Goal: Task Accomplishment & Management: Use online tool/utility

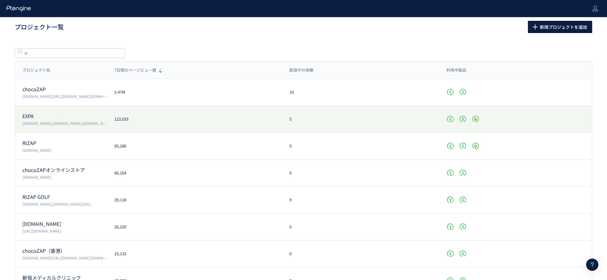
click at [106, 121] on p "vivana.jp,expa-official.jp,reserve-expa.jp" at bounding box center [64, 123] width 85 height 5
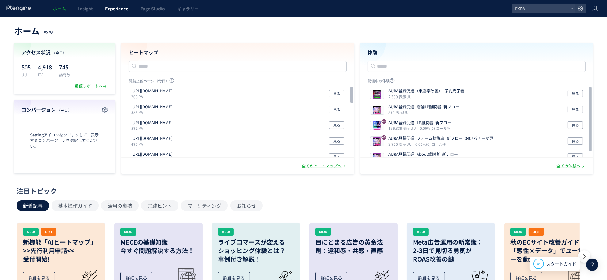
click at [109, 6] on span "Experience" at bounding box center [116, 9] width 23 height 6
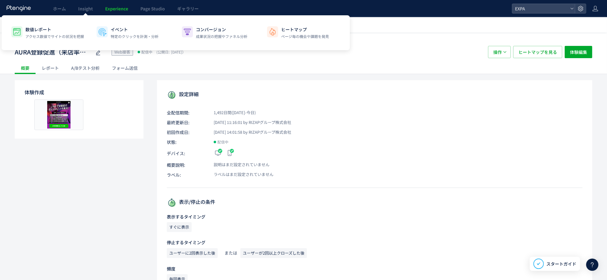
click at [119, 10] on span "Experience" at bounding box center [116, 9] width 23 height 6
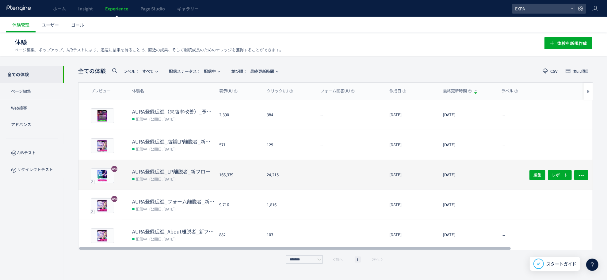
click at [184, 181] on dd "配信中 (公開日: 2022/01/12)" at bounding box center [173, 179] width 82 height 8
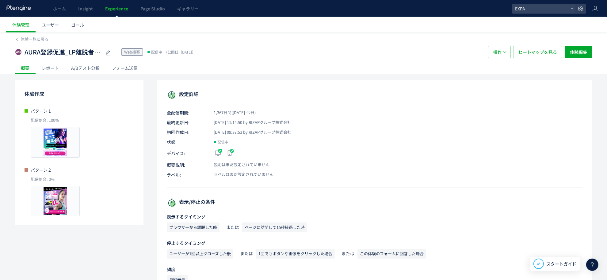
click at [52, 69] on div "レポート" at bounding box center [50, 68] width 29 height 12
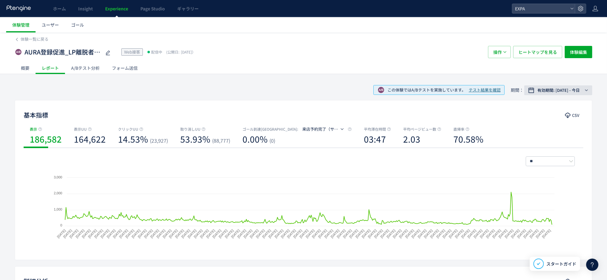
click at [566, 92] on span "有効期間: [DATE] - 今日" at bounding box center [558, 90] width 42 height 6
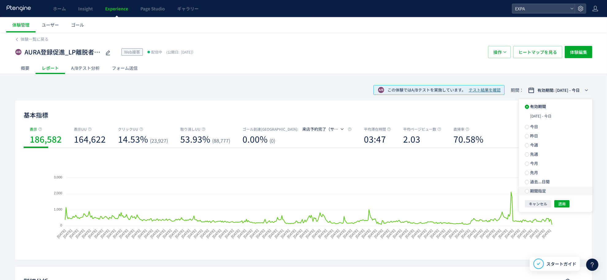
drag, startPoint x: 542, startPoint y: 191, endPoint x: 519, endPoint y: 178, distance: 25.9
click at [541, 191] on span "期間指定" at bounding box center [537, 191] width 17 height 6
click at [546, 192] on input "**********" at bounding box center [545, 191] width 23 height 5
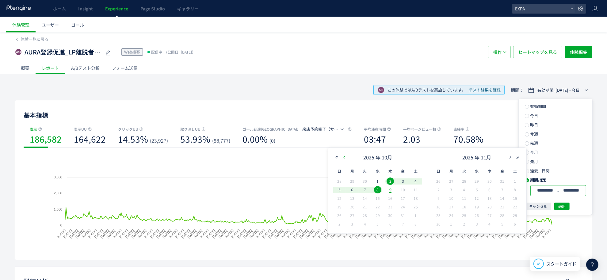
click at [345, 156] on icon "button" at bounding box center [344, 158] width 4 height 4
click at [351, 181] on span "1" at bounding box center [352, 181] width 7 height 7
click at [366, 216] on span "30" at bounding box center [364, 215] width 7 height 7
type input "**********"
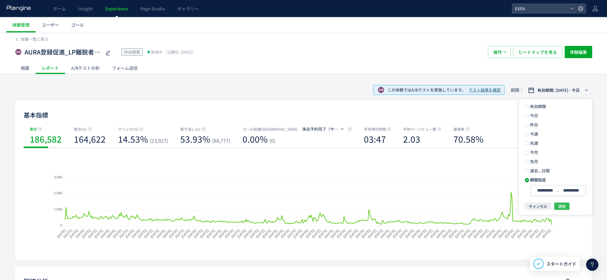
click at [567, 208] on button "適用" at bounding box center [561, 206] width 15 height 7
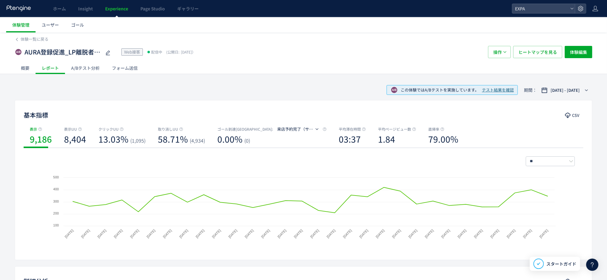
click at [19, 70] on div "概要" at bounding box center [25, 68] width 21 height 12
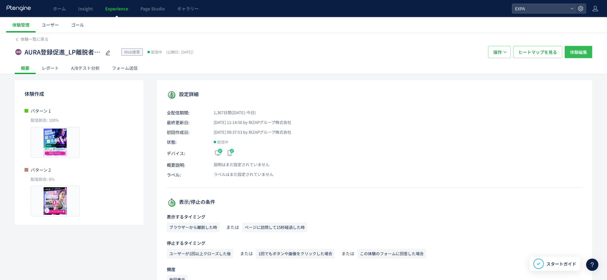
click at [575, 55] on span "体験編集" at bounding box center [578, 52] width 17 height 12
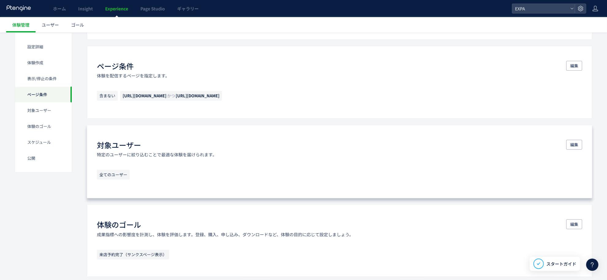
scroll to position [310, 0]
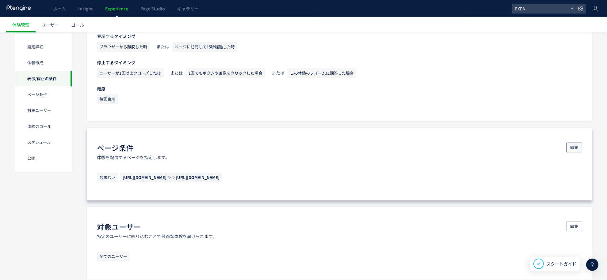
click at [571, 145] on span "編集" at bounding box center [574, 148] width 8 height 10
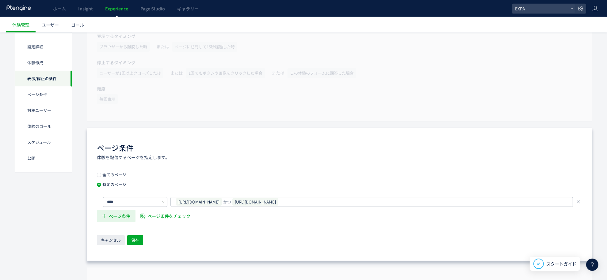
click at [125, 218] on span "ページ条件" at bounding box center [119, 216] width 21 height 12
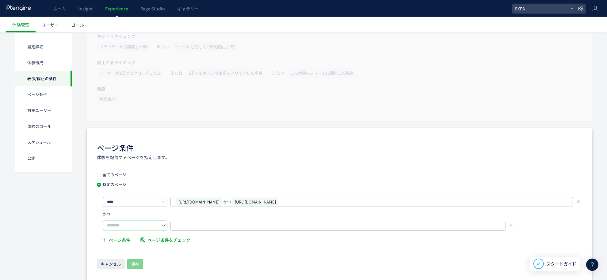
click at [154, 228] on input "text" at bounding box center [135, 226] width 64 height 10
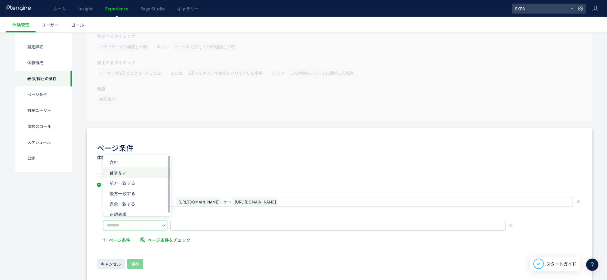
click at [139, 173] on li "含まない" at bounding box center [136, 173] width 67 height 10
type input "****"
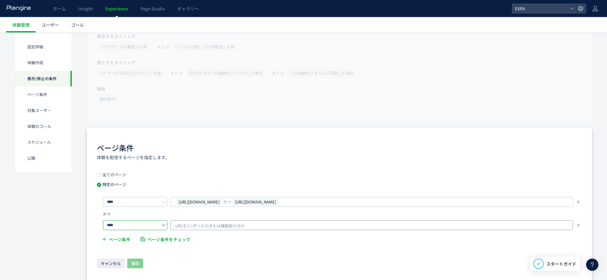
click at [218, 225] on span "URLを1つずつ入力または複数貼り付け" at bounding box center [209, 226] width 69 height 9
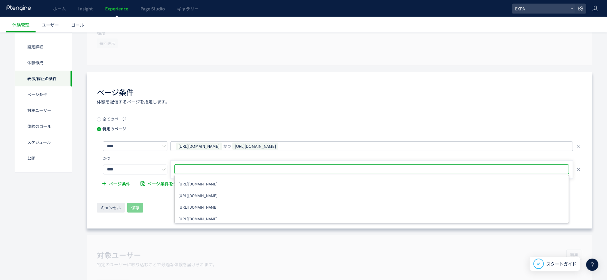
scroll to position [368, 0]
click at [110, 210] on span "キャンセル" at bounding box center [111, 206] width 20 height 10
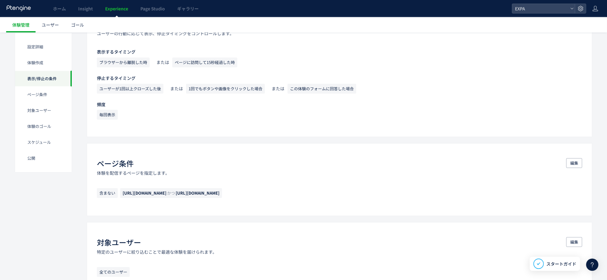
scroll to position [312, 0]
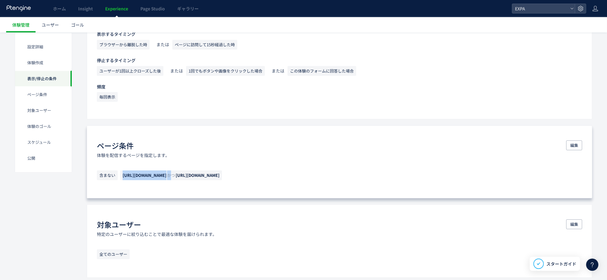
drag, startPoint x: 204, startPoint y: 174, endPoint x: 124, endPoint y: 178, distance: 80.4
click at [124, 178] on span "https://mypage.expa-official.jp/reserve/ かつ https://mypage.expa-official.jp/" at bounding box center [171, 176] width 102 height 10
click at [214, 175] on span "[URL][DOMAIN_NAME]" at bounding box center [198, 176] width 44 height 6
drag, startPoint x: 201, startPoint y: 177, endPoint x: 117, endPoint y: 178, distance: 84.0
click at [117, 178] on p "含まない https://mypage.expa-official.jp/reserve/ かつ https://mypage.expa-official.j…" at bounding box center [339, 177] width 485 height 13
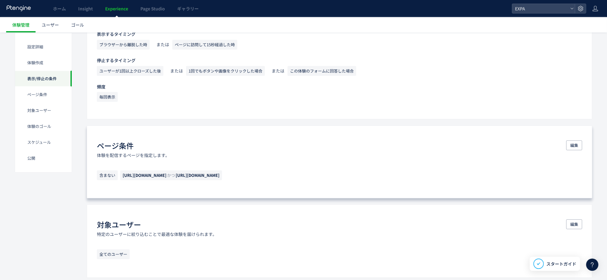
copy p "含まない https://mypage.expa-official.jp/reserve/"
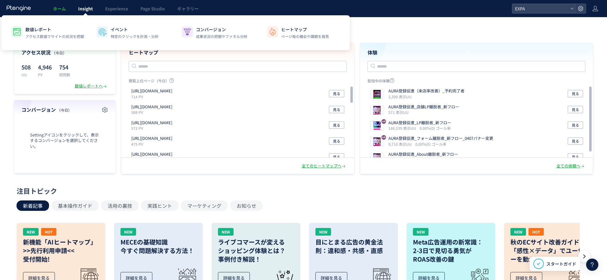
click at [94, 13] on link "Insight" at bounding box center [85, 8] width 27 height 17
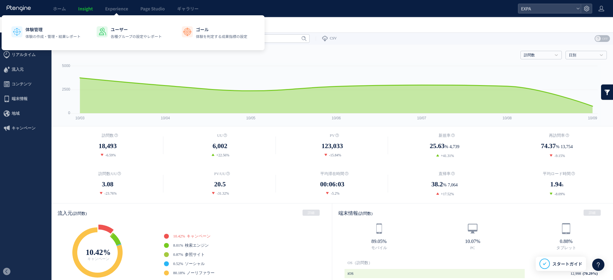
click at [118, 13] on link "Experience" at bounding box center [116, 8] width 35 height 17
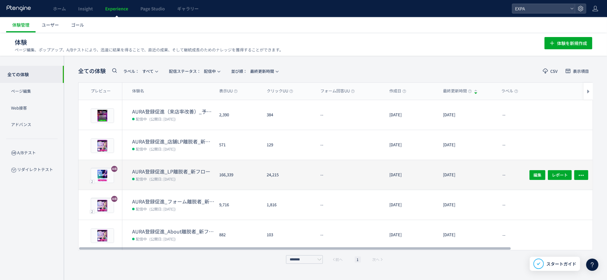
click at [300, 174] on div "24,215" at bounding box center [289, 175] width 54 height 30
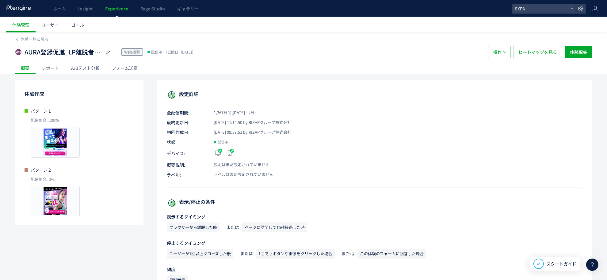
click at [54, 71] on div "レポート" at bounding box center [50, 68] width 29 height 12
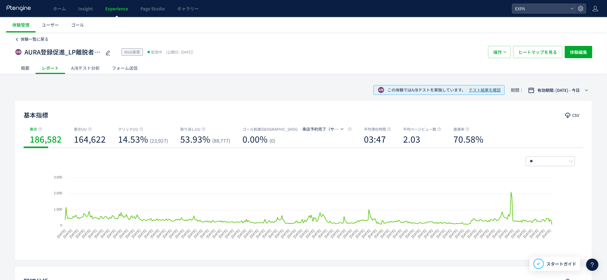
click at [30, 39] on span "体験一覧に戻る" at bounding box center [35, 39] width 28 height 6
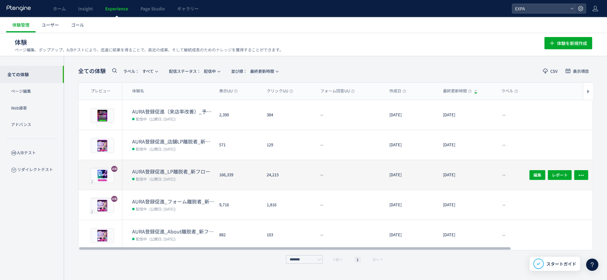
click at [292, 170] on div "24,215" at bounding box center [289, 175] width 54 height 30
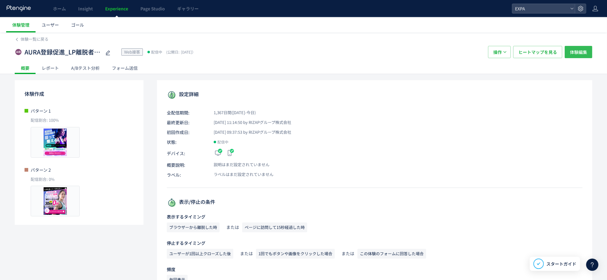
click at [575, 55] on span "体験編集" at bounding box center [578, 52] width 17 height 12
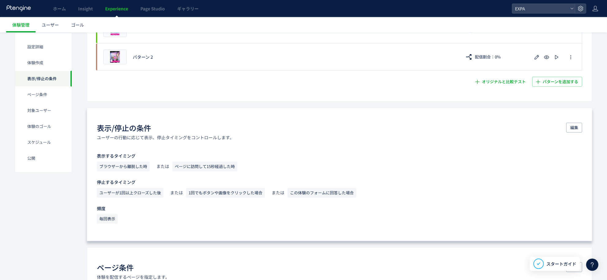
scroll to position [286, 0]
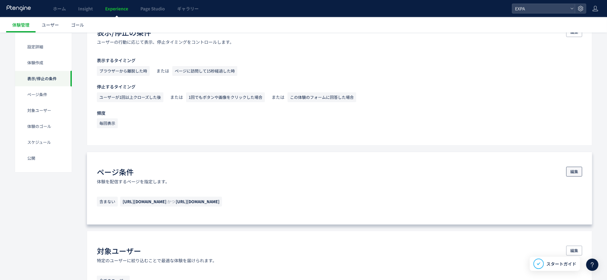
click at [570, 173] on span "編集" at bounding box center [574, 172] width 8 height 10
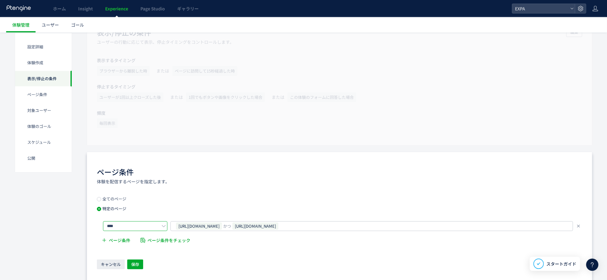
click at [152, 227] on input "****" at bounding box center [135, 227] width 64 height 10
click at [143, 186] on li "前方一致する" at bounding box center [136, 184] width 67 height 10
type input "******"
click at [261, 227] on input "**********" at bounding box center [337, 227] width 335 height 10
drag, startPoint x: 263, startPoint y: 227, endPoint x: 171, endPoint y: 227, distance: 92.0
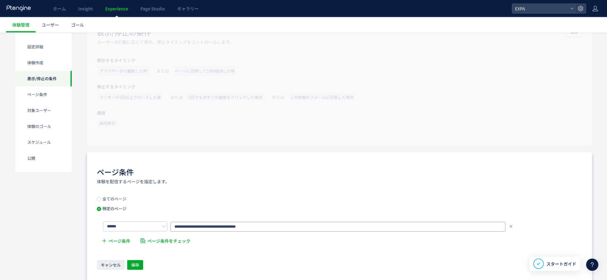
click at [171, 227] on input "**********" at bounding box center [337, 227] width 335 height 10
paste input "text"
type input "**********"
click at [136, 265] on span "保存" at bounding box center [135, 266] width 8 height 10
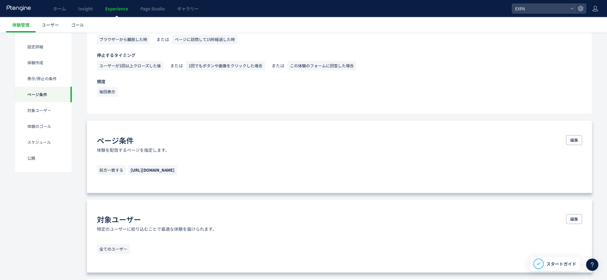
scroll to position [319, 0]
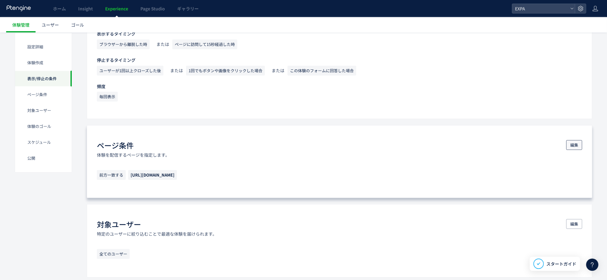
click at [576, 143] on span "編集" at bounding box center [574, 145] width 8 height 10
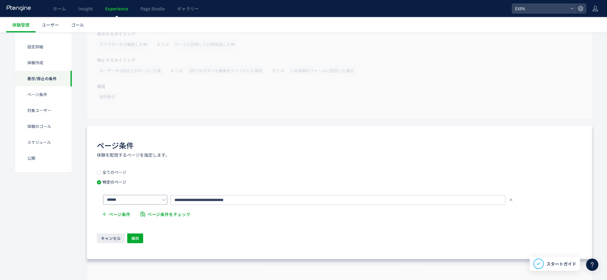
click at [163, 200] on icon at bounding box center [164, 200] width 4 height 4
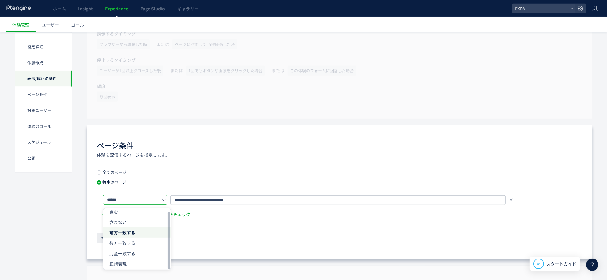
scroll to position [5, 0]
click at [140, 221] on li "含まない" at bounding box center [136, 221] width 67 height 10
type input "****"
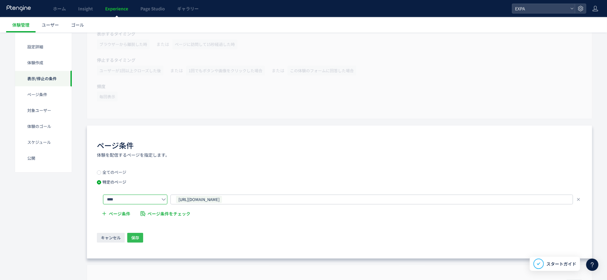
click at [138, 236] on span "保存" at bounding box center [135, 238] width 8 height 10
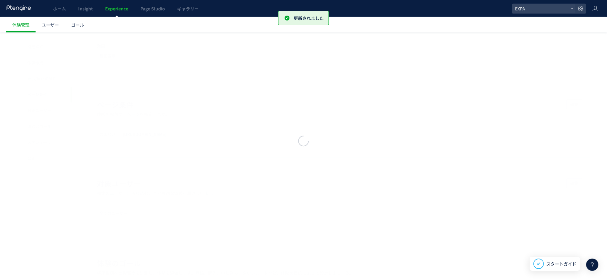
scroll to position [360, 0]
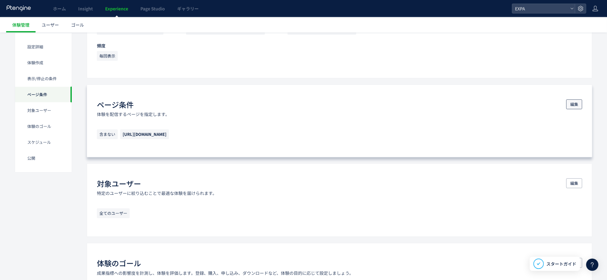
click at [569, 104] on button "編集" at bounding box center [574, 105] width 16 height 10
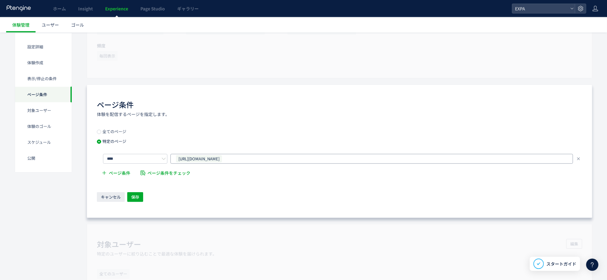
click at [265, 158] on div "[URL][DOMAIN_NAME]" at bounding box center [369, 159] width 388 height 9
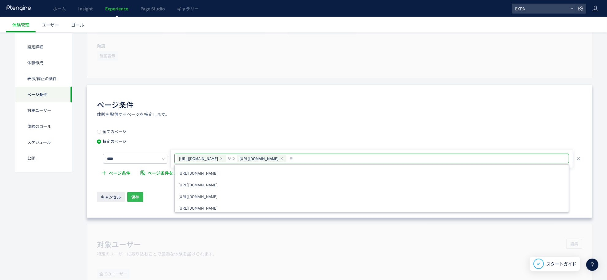
click at [135, 198] on span "保存" at bounding box center [135, 198] width 8 height 10
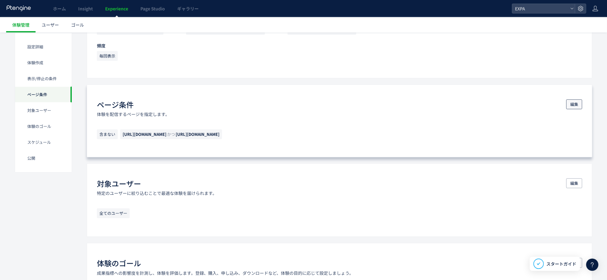
click at [571, 102] on span "編集" at bounding box center [574, 105] width 8 height 10
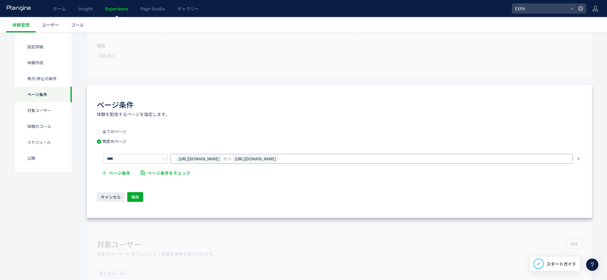
click at [372, 155] on div "[URL][DOMAIN_NAME] かつ [URL][DOMAIN_NAME]" at bounding box center [369, 159] width 388 height 9
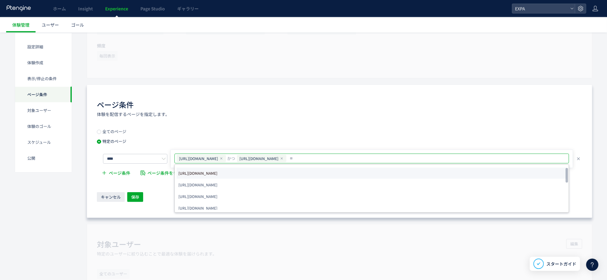
click at [266, 174] on li "[URL][DOMAIN_NAME]" at bounding box center [372, 173] width 390 height 11
click at [251, 185] on li "[URL][DOMAIN_NAME]" at bounding box center [372, 185] width 390 height 11
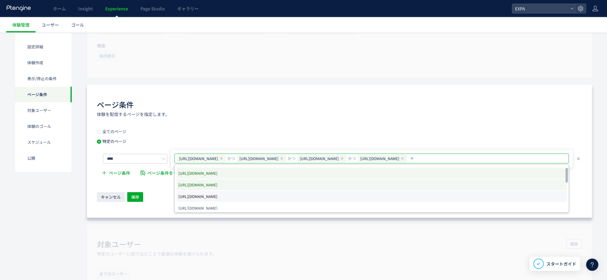
click at [253, 196] on li "[URL][DOMAIN_NAME]" at bounding box center [372, 196] width 390 height 11
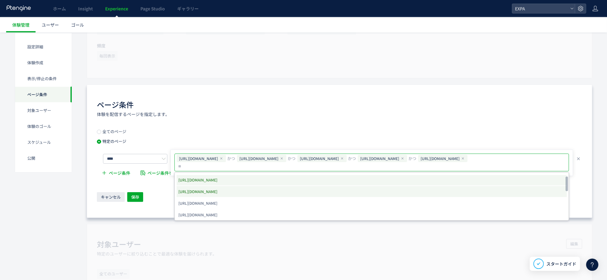
scroll to position [0, 0]
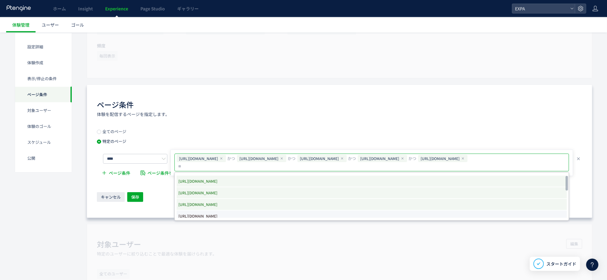
click at [286, 212] on li "[URL][DOMAIN_NAME]" at bounding box center [372, 216] width 390 height 11
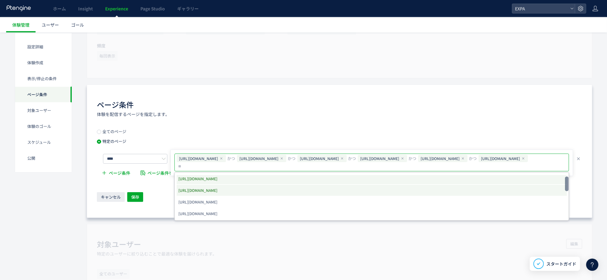
click at [567, 184] on div at bounding box center [567, 184] width 4 height 15
click at [356, 207] on li "[URL][DOMAIN_NAME]" at bounding box center [372, 202] width 390 height 11
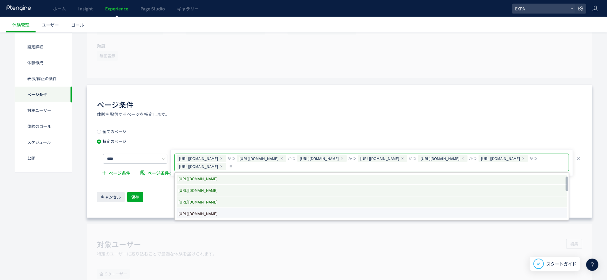
click at [355, 212] on li "[URL][DOMAIN_NAME]" at bounding box center [372, 213] width 390 height 11
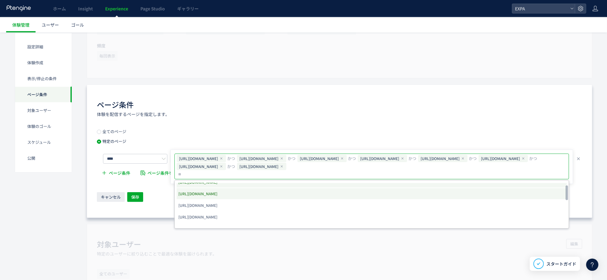
scroll to position [67, 0]
click at [308, 193] on li "[URL][DOMAIN_NAME]" at bounding box center [372, 192] width 390 height 11
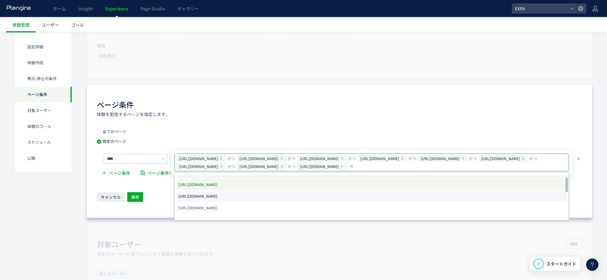
click at [307, 202] on li "[URL][DOMAIN_NAME]" at bounding box center [372, 196] width 390 height 11
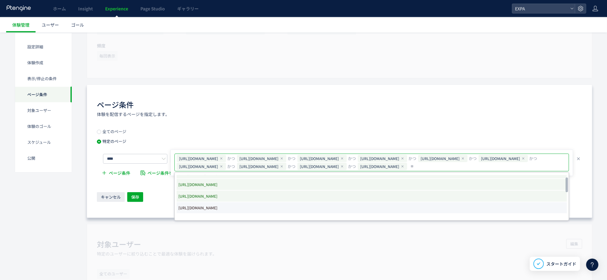
click at [307, 210] on li "[URL][DOMAIN_NAME]" at bounding box center [372, 208] width 390 height 11
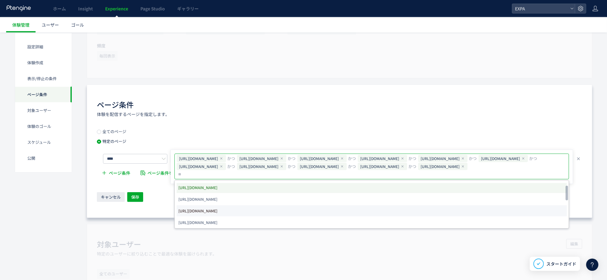
scroll to position [108, 0]
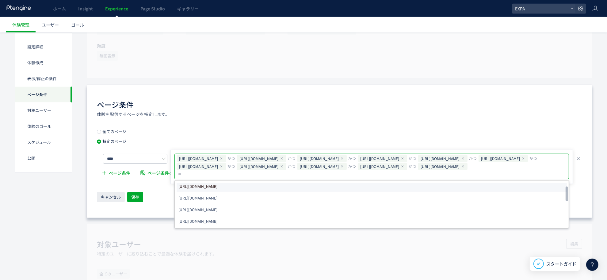
click at [304, 192] on li "[URL][DOMAIN_NAME]" at bounding box center [372, 186] width 390 height 11
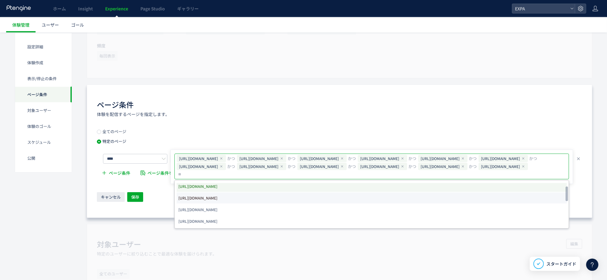
click at [302, 204] on li "[URL][DOMAIN_NAME]" at bounding box center [372, 198] width 390 height 11
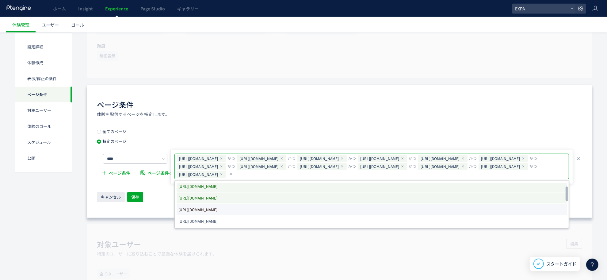
click at [301, 216] on li "[URL][DOMAIN_NAME]" at bounding box center [372, 209] width 390 height 11
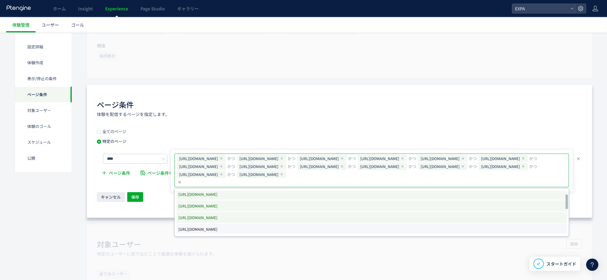
click at [294, 232] on li "[URL][DOMAIN_NAME]" at bounding box center [372, 229] width 390 height 11
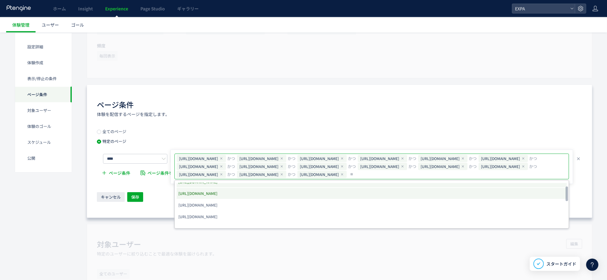
scroll to position [148, 0]
click at [290, 198] on li "[URL][DOMAIN_NAME]" at bounding box center [372, 192] width 390 height 11
click at [288, 210] on li "[URL][DOMAIN_NAME]" at bounding box center [372, 204] width 390 height 11
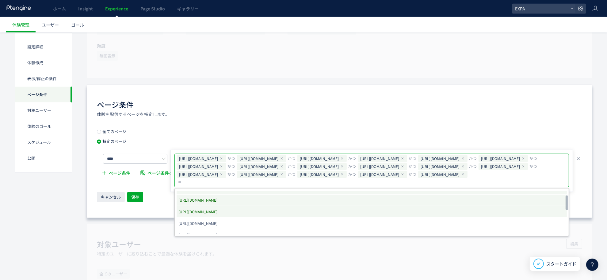
scroll to position [189, 0]
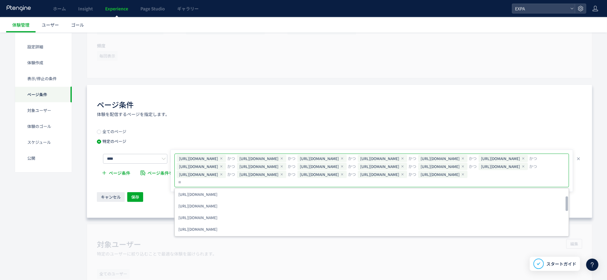
click at [277, 200] on li "[URL][DOMAIN_NAME]" at bounding box center [372, 194] width 390 height 11
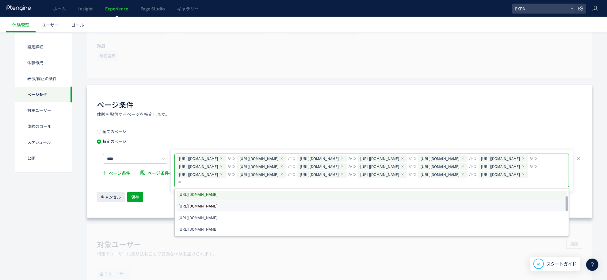
click at [217, 211] on span "[URL][DOMAIN_NAME]" at bounding box center [197, 206] width 39 height 9
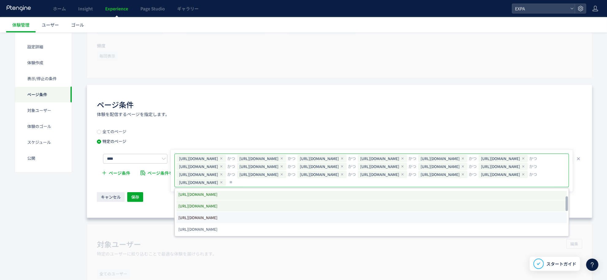
click at [217, 222] on span "[URL][DOMAIN_NAME]" at bounding box center [197, 218] width 39 height 9
click at [277, 235] on li "[URL][DOMAIN_NAME]" at bounding box center [372, 229] width 390 height 11
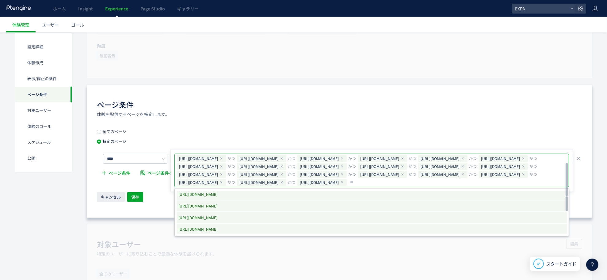
scroll to position [230, 0]
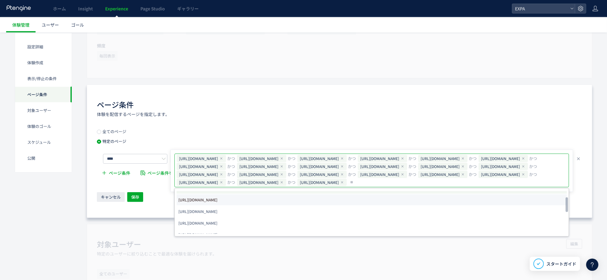
click at [217, 204] on span "[URL][DOMAIN_NAME]" at bounding box center [197, 200] width 39 height 9
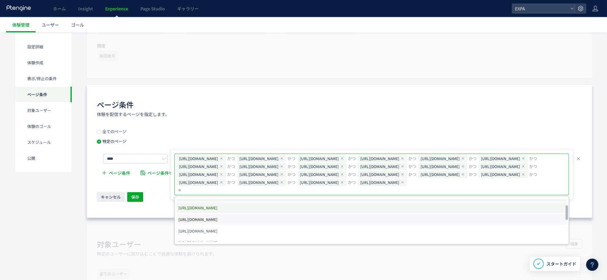
click at [280, 224] on li "[URL][DOMAIN_NAME]" at bounding box center [372, 219] width 390 height 11
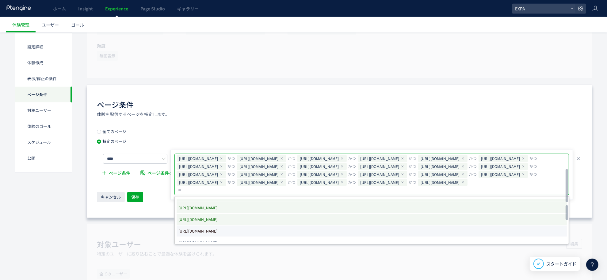
scroll to position [21, 0]
click at [217, 234] on span "[URL][DOMAIN_NAME]" at bounding box center [197, 231] width 39 height 9
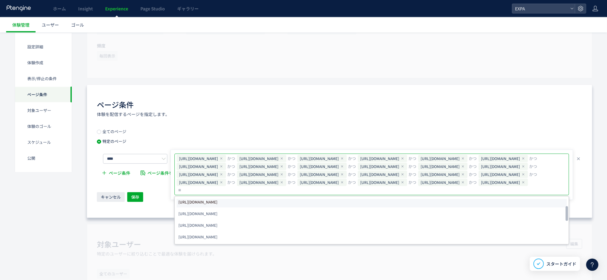
click at [217, 207] on span "[URL][DOMAIN_NAME]" at bounding box center [197, 202] width 39 height 9
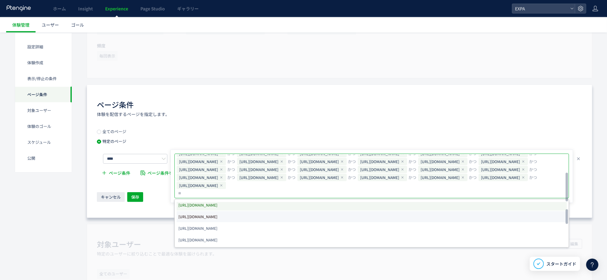
click at [217, 217] on span "[URL][DOMAIN_NAME]" at bounding box center [197, 217] width 39 height 9
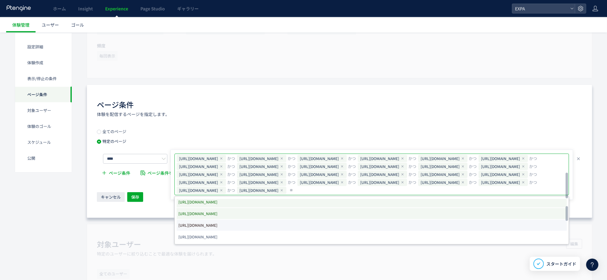
click at [279, 225] on li "[URL][DOMAIN_NAME]" at bounding box center [372, 225] width 390 height 11
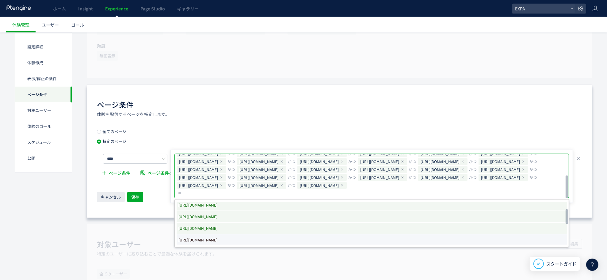
click at [217, 241] on span "[URL][DOMAIN_NAME]" at bounding box center [197, 240] width 39 height 9
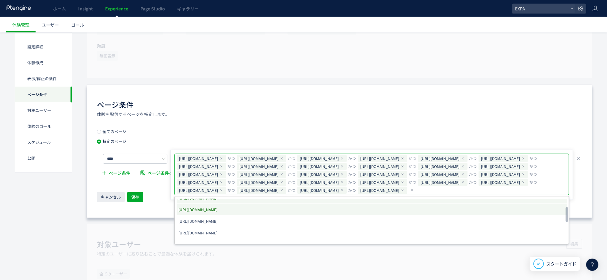
scroll to position [312, 0]
drag, startPoint x: 288, startPoint y: 212, endPoint x: 286, endPoint y: 219, distance: 7.2
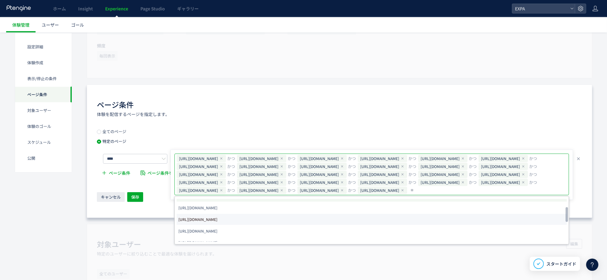
click at [217, 212] on span "[URL][DOMAIN_NAME]" at bounding box center [197, 208] width 39 height 9
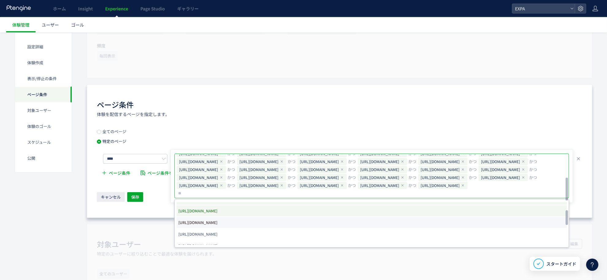
click at [286, 223] on li "[URL][DOMAIN_NAME]" at bounding box center [372, 222] width 390 height 11
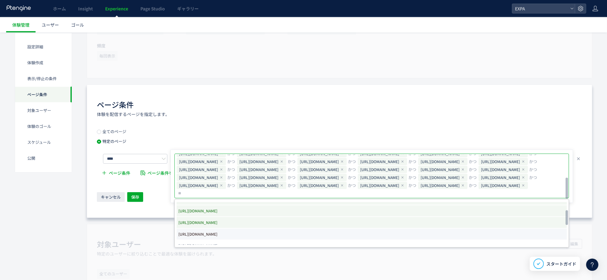
click at [288, 234] on li "[URL][DOMAIN_NAME]" at bounding box center [372, 234] width 390 height 11
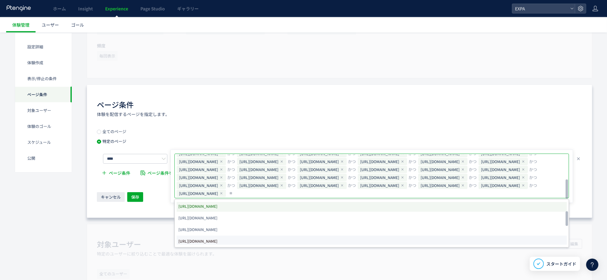
scroll to position [353, 0]
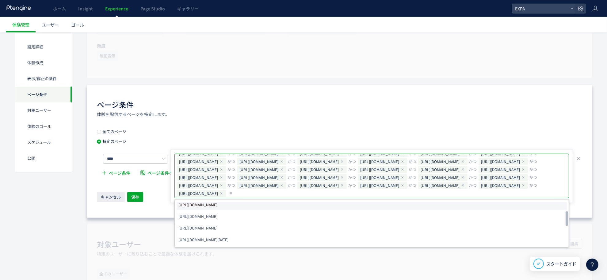
click at [296, 204] on li "[URL][DOMAIN_NAME]" at bounding box center [372, 205] width 390 height 11
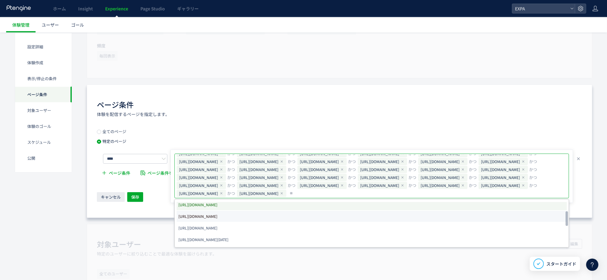
click at [298, 219] on li "[URL][DOMAIN_NAME]" at bounding box center [372, 216] width 390 height 11
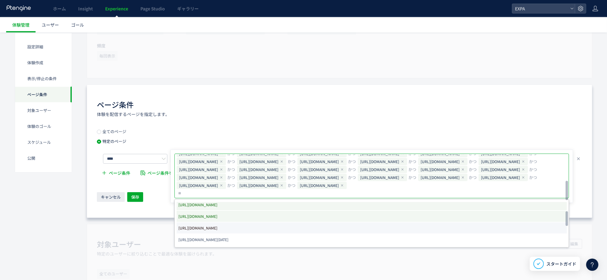
scroll to position [60, 0]
click at [299, 229] on li "[URL][DOMAIN_NAME]" at bounding box center [372, 228] width 390 height 11
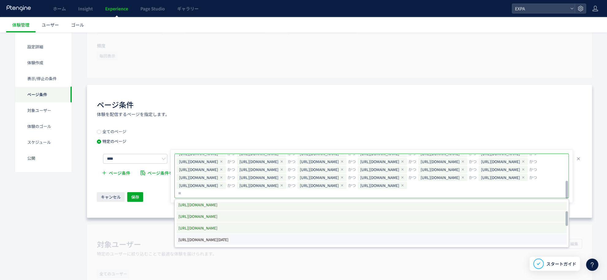
click at [228, 239] on span "[URL][DOMAIN_NAME][DATE]" at bounding box center [203, 240] width 50 height 9
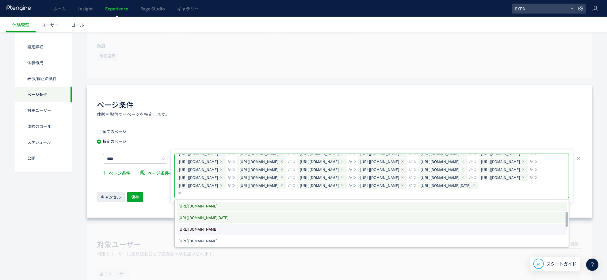
scroll to position [394, 0]
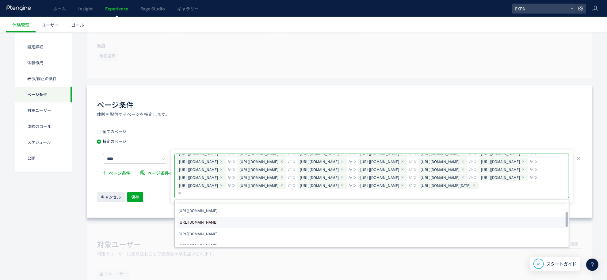
click at [291, 224] on li "[URL][DOMAIN_NAME]" at bounding box center [372, 222] width 390 height 11
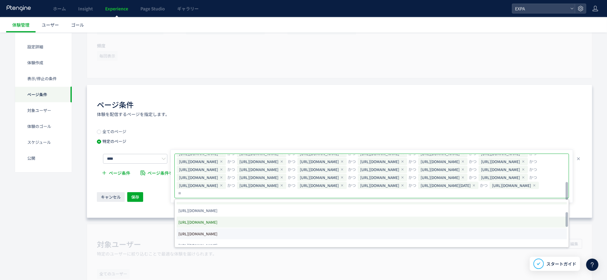
scroll to position [68, 0]
click at [290, 232] on li "[URL][DOMAIN_NAME]" at bounding box center [372, 234] width 390 height 11
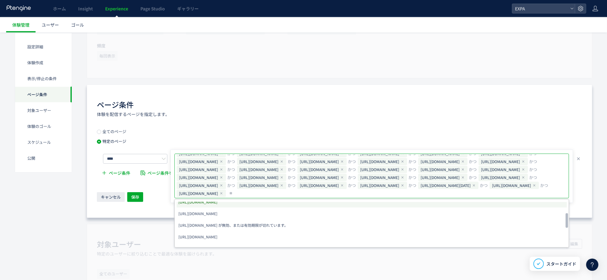
scroll to position [434, 0]
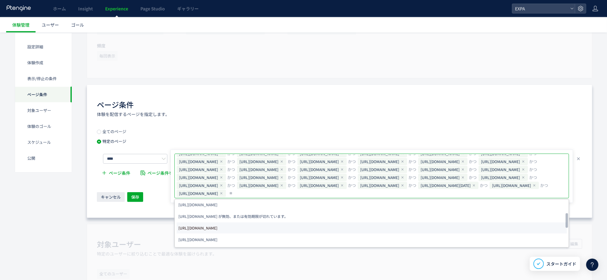
click at [285, 223] on li "[URL][DOMAIN_NAME]" at bounding box center [372, 228] width 390 height 11
click at [284, 216] on span "[URL][DOMAIN_NAME] が無効、または有効期限が切れています。" at bounding box center [232, 216] width 109 height 9
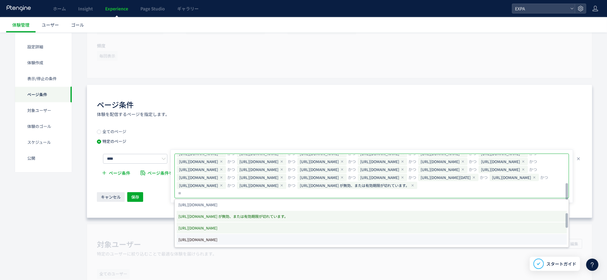
scroll to position [77, 0]
click at [283, 238] on li "[URL][DOMAIN_NAME]" at bounding box center [372, 240] width 390 height 11
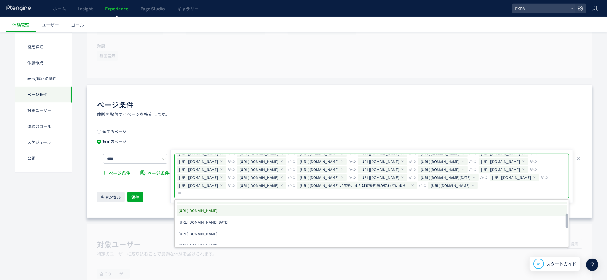
scroll to position [475, 0]
click at [228, 213] on span "[URL][DOMAIN_NAME][DATE]" at bounding box center [203, 210] width 50 height 9
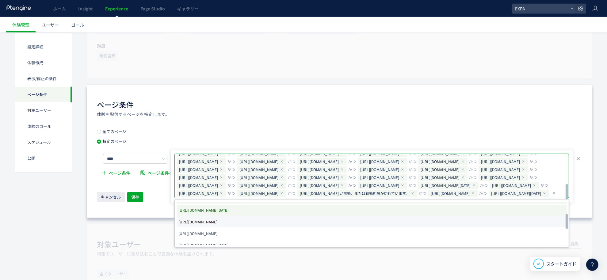
scroll to position [85, 0]
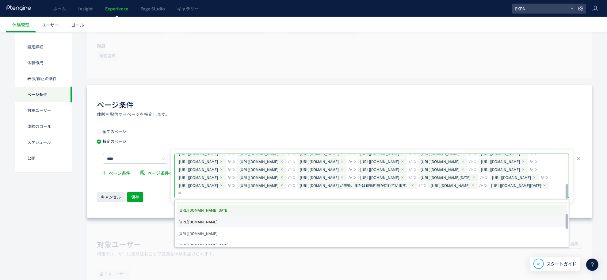
click at [279, 222] on li "[URL][DOMAIN_NAME]" at bounding box center [372, 222] width 390 height 11
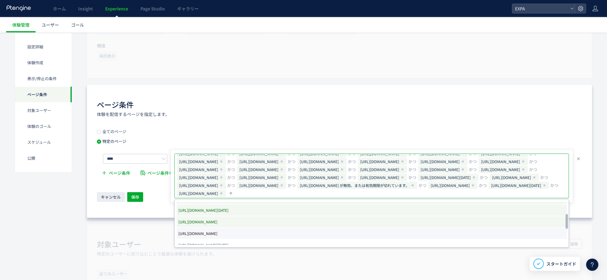
click at [278, 231] on li "[URL][DOMAIN_NAME]" at bounding box center [372, 233] width 390 height 11
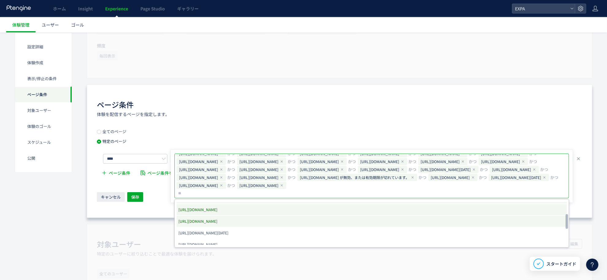
scroll to position [475, 0]
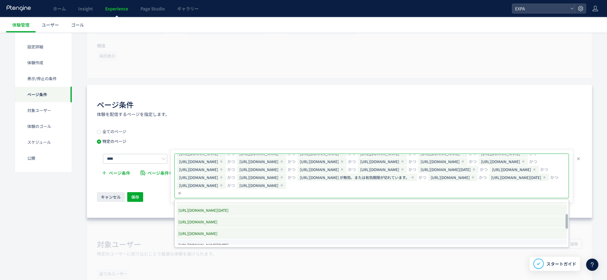
click at [228, 241] on span "[URL][DOMAIN_NAME][DATE]" at bounding box center [203, 245] width 50 height 9
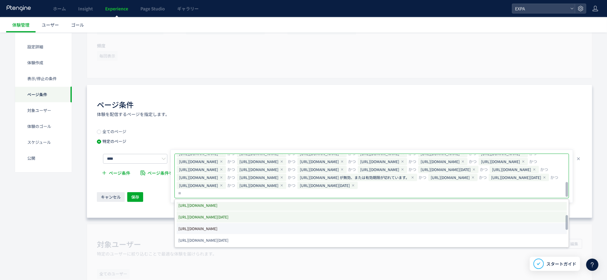
scroll to position [516, 0]
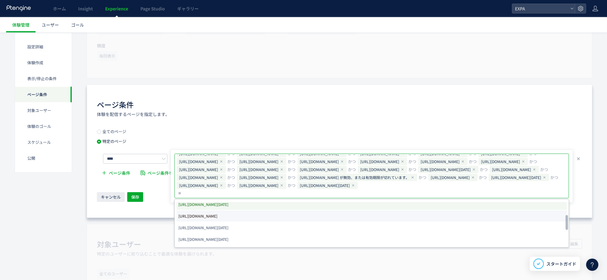
click at [283, 213] on li "[URL][DOMAIN_NAME]" at bounding box center [372, 216] width 390 height 11
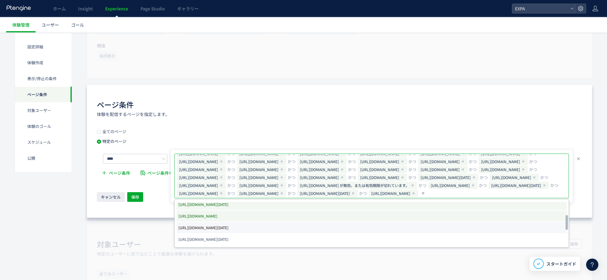
click at [228, 227] on span "[URL][DOMAIN_NAME][DATE]" at bounding box center [203, 228] width 50 height 9
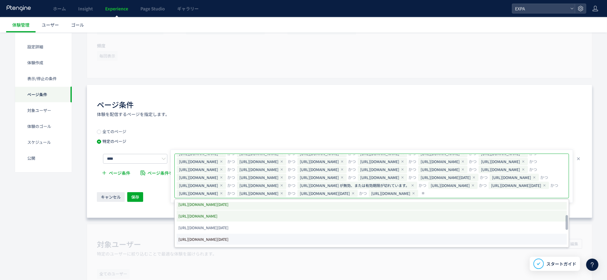
scroll to position [101, 0]
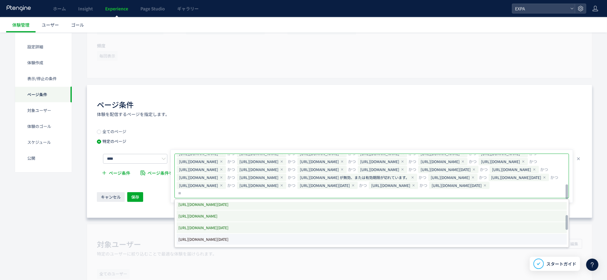
click at [228, 235] on span "[URL][DOMAIN_NAME][DATE]" at bounding box center [203, 239] width 50 height 9
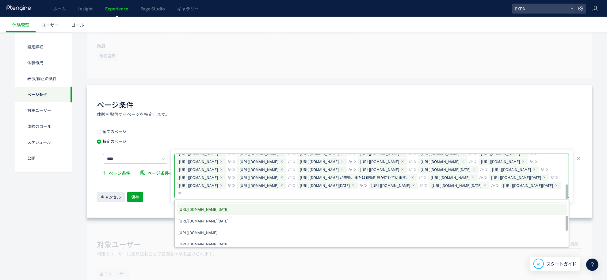
scroll to position [557, 0]
click at [228, 213] on span "[URL][DOMAIN_NAME][DATE]" at bounding box center [203, 210] width 50 height 9
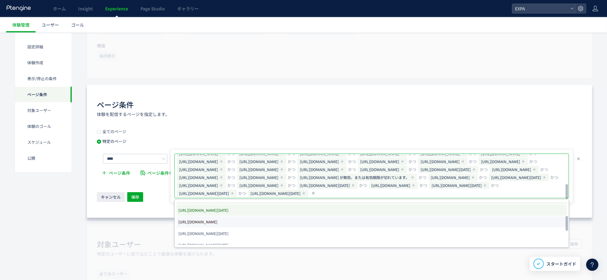
click at [285, 222] on li "[URL][DOMAIN_NAME]" at bounding box center [372, 222] width 390 height 11
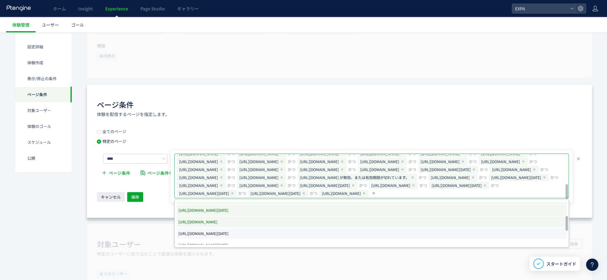
click at [228, 235] on span "[URL][DOMAIN_NAME][DATE]" at bounding box center [203, 234] width 50 height 9
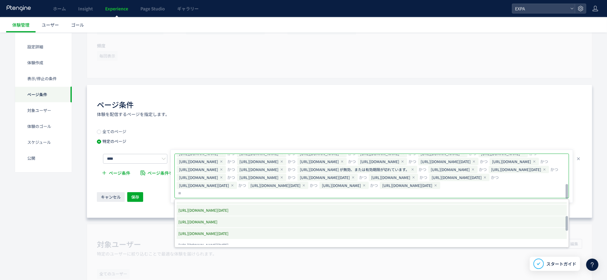
scroll to position [0, 0]
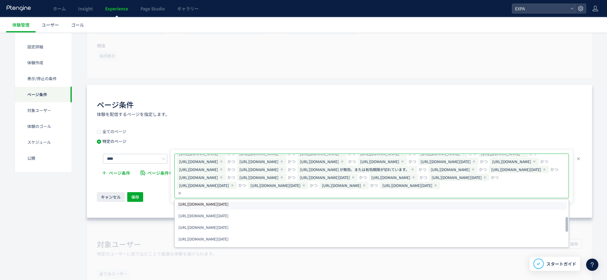
click at [228, 207] on span "[URL][DOMAIN_NAME][DATE]" at bounding box center [203, 204] width 50 height 9
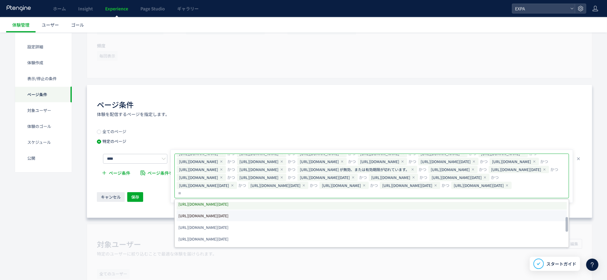
click at [228, 217] on span "[URL][DOMAIN_NAME][DATE]" at bounding box center [203, 216] width 50 height 9
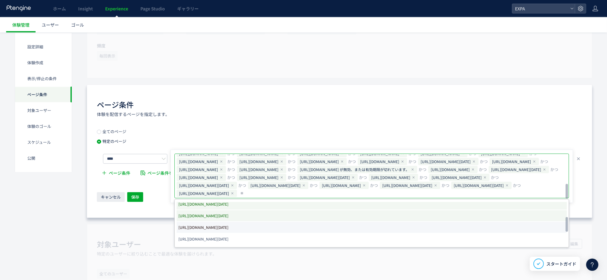
click at [228, 227] on span "[URL][DOMAIN_NAME][DATE]" at bounding box center [203, 227] width 50 height 9
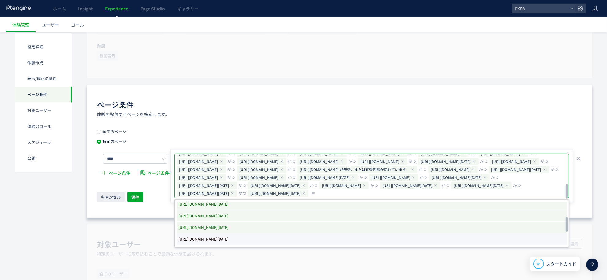
click at [228, 237] on span "[URL][DOMAIN_NAME][DATE]" at bounding box center [203, 239] width 50 height 9
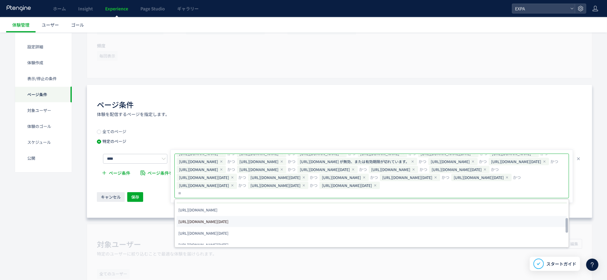
click at [228, 218] on span "[URL][DOMAIN_NAME][DATE]" at bounding box center [203, 222] width 50 height 9
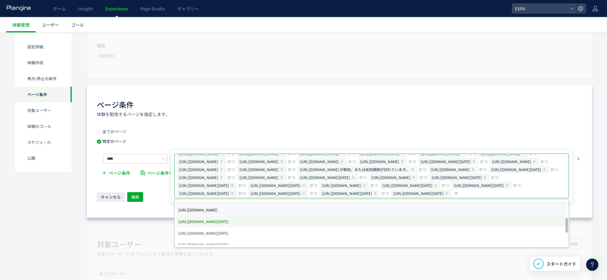
click at [294, 211] on li "[URL][DOMAIN_NAME]" at bounding box center [372, 210] width 390 height 11
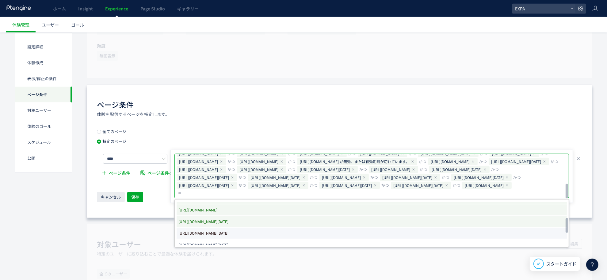
click at [228, 229] on span "[URL][DOMAIN_NAME][DATE]" at bounding box center [203, 233] width 50 height 9
click at [228, 241] on span "[URL][DOMAIN_NAME][DATE]" at bounding box center [203, 245] width 50 height 9
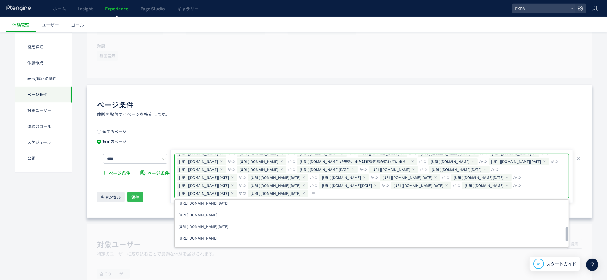
click at [143, 197] on button "保存" at bounding box center [135, 198] width 16 height 10
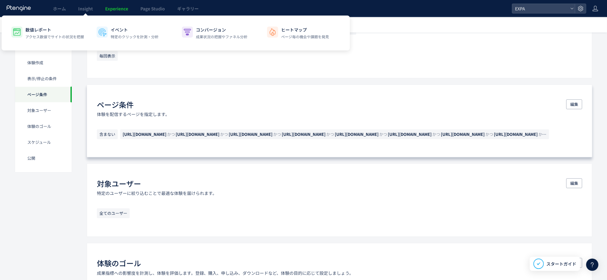
click at [109, 12] on link "Experience" at bounding box center [116, 8] width 35 height 17
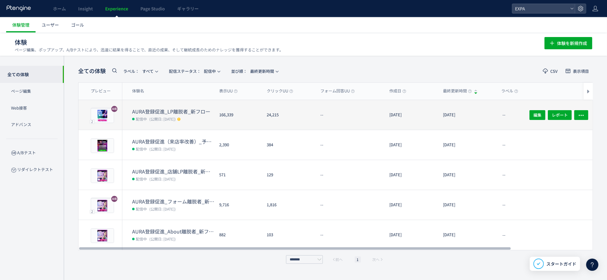
click at [369, 113] on div "--" at bounding box center [349, 115] width 69 height 30
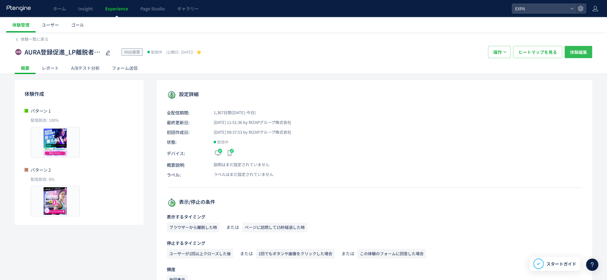
click at [576, 51] on span "体験編集" at bounding box center [578, 52] width 17 height 12
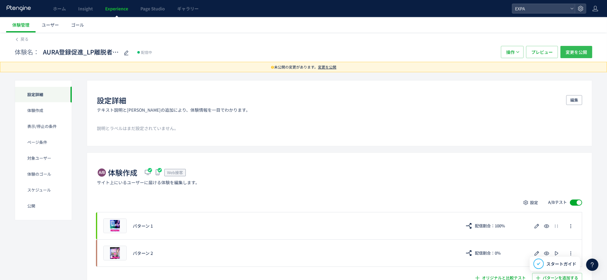
click at [575, 55] on span "変更を公開" at bounding box center [576, 52] width 21 height 12
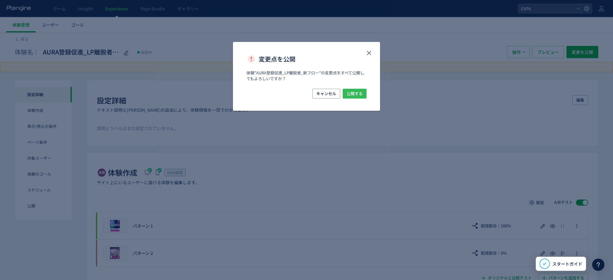
click at [364, 95] on button "公開する" at bounding box center [355, 94] width 24 height 10
